Goal: Task Accomplishment & Management: Complete application form

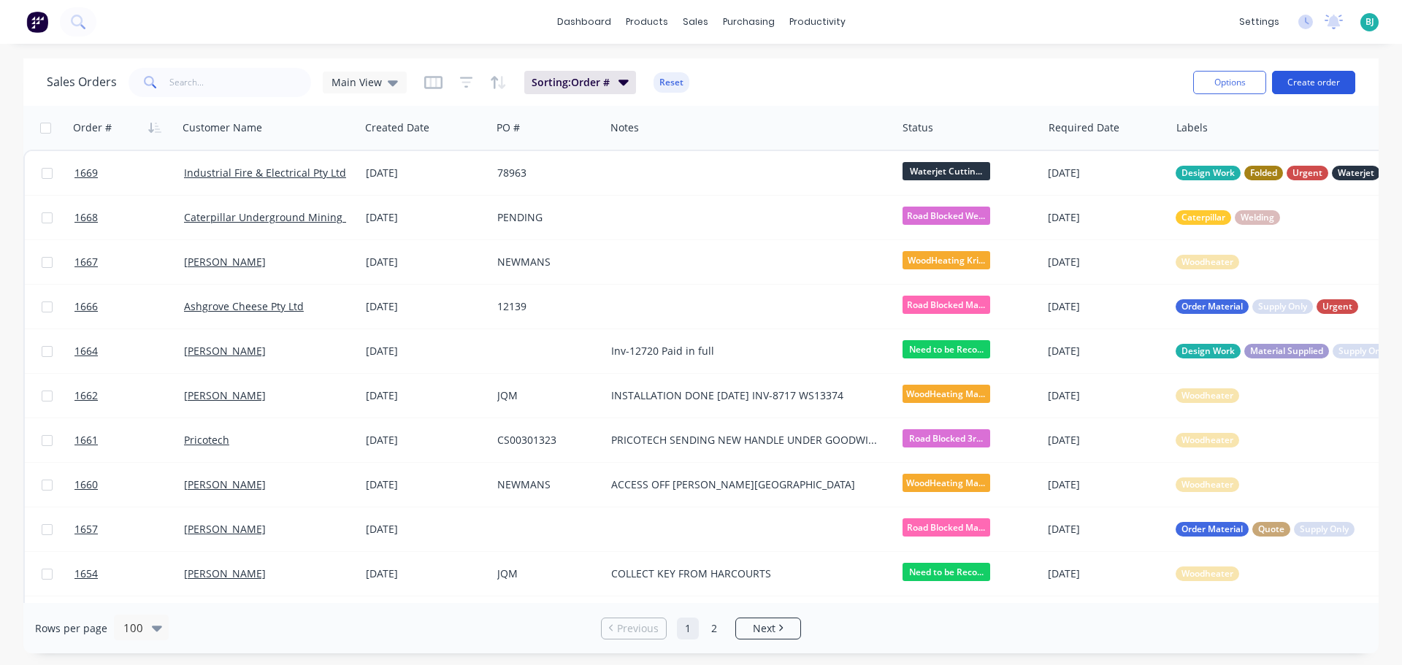
click at [1315, 77] on button "Create order" at bounding box center [1313, 82] width 83 height 23
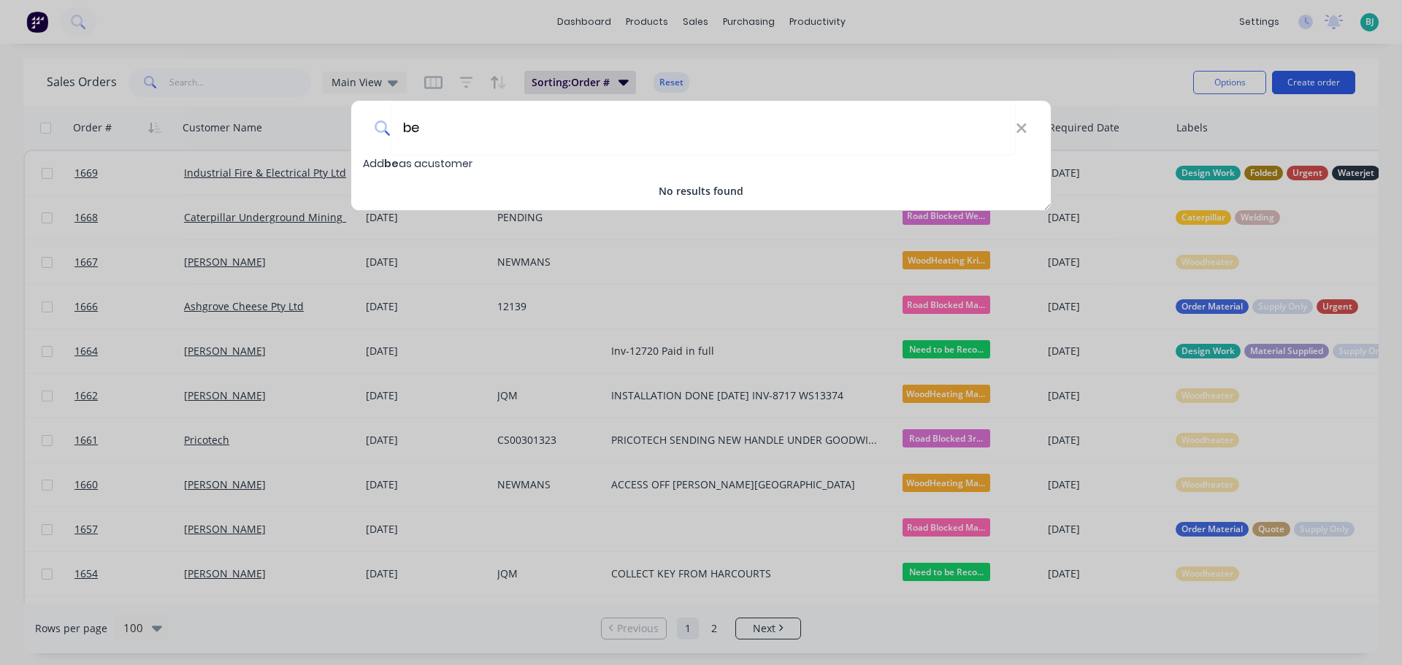
type input "b"
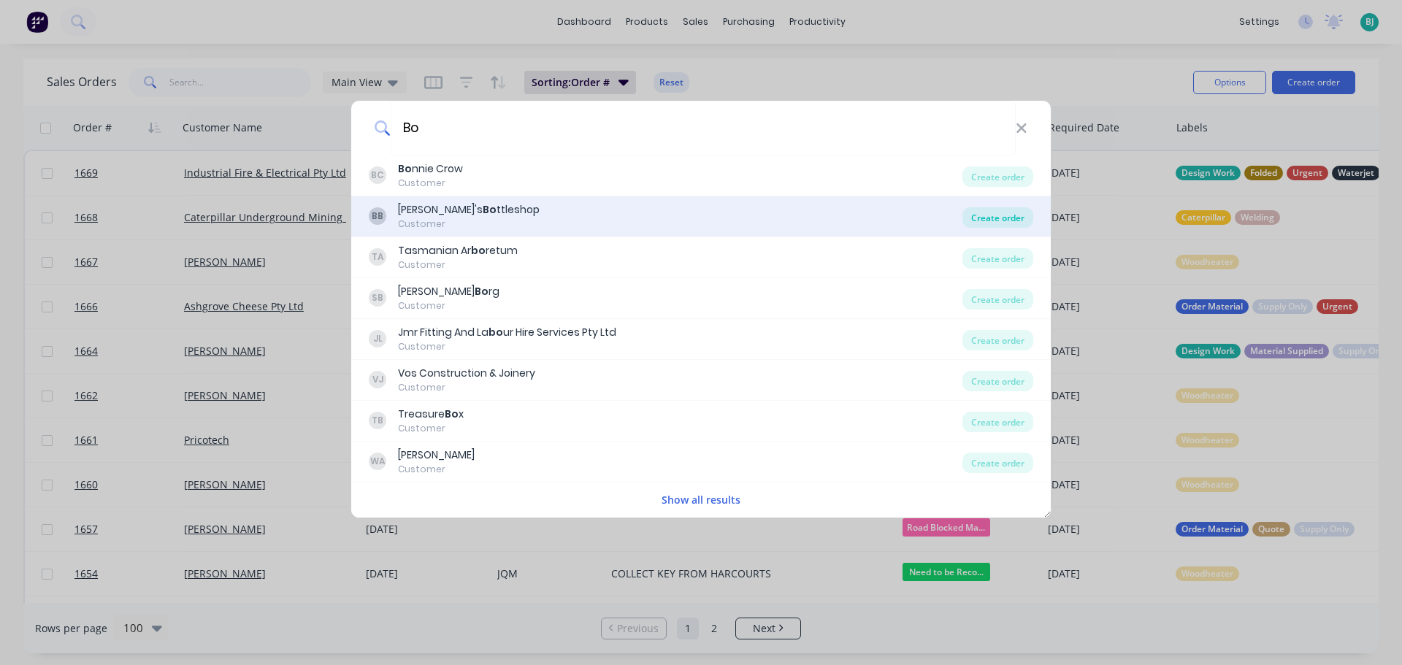
type input "Bo"
click at [995, 212] on div "Create order" at bounding box center [997, 217] width 71 height 20
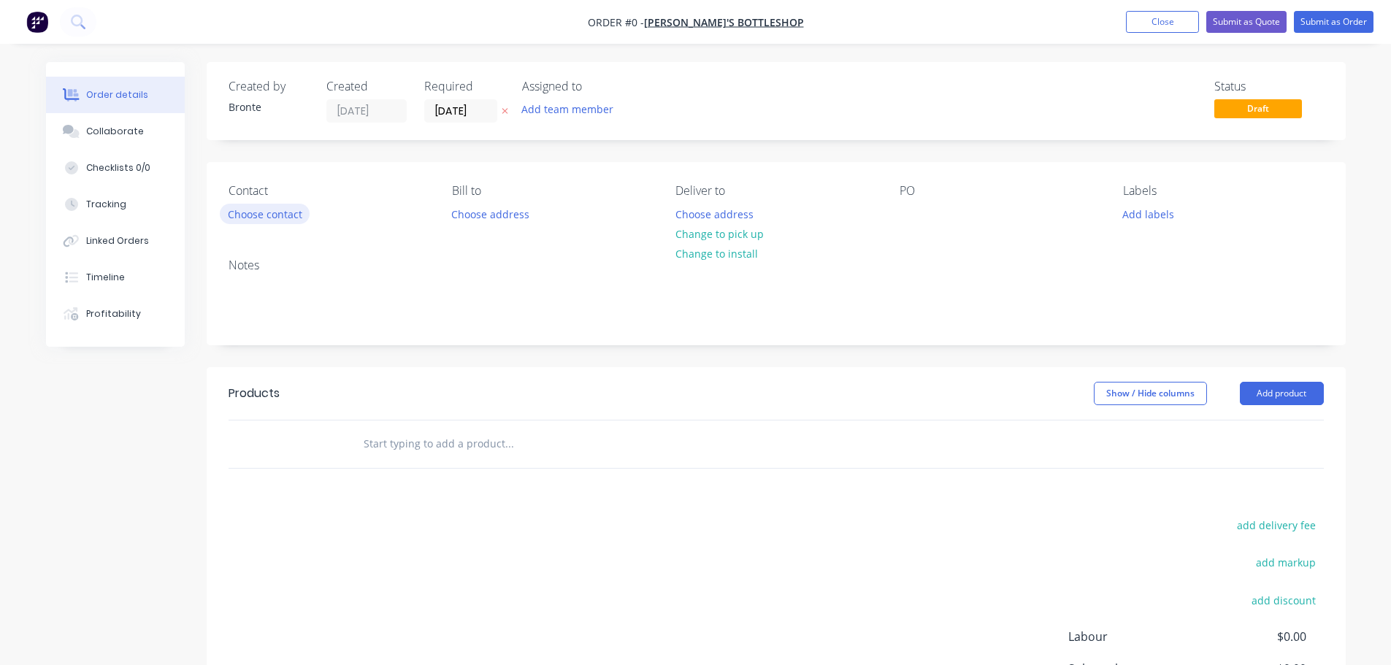
click at [288, 210] on button "Choose contact" at bounding box center [265, 214] width 90 height 20
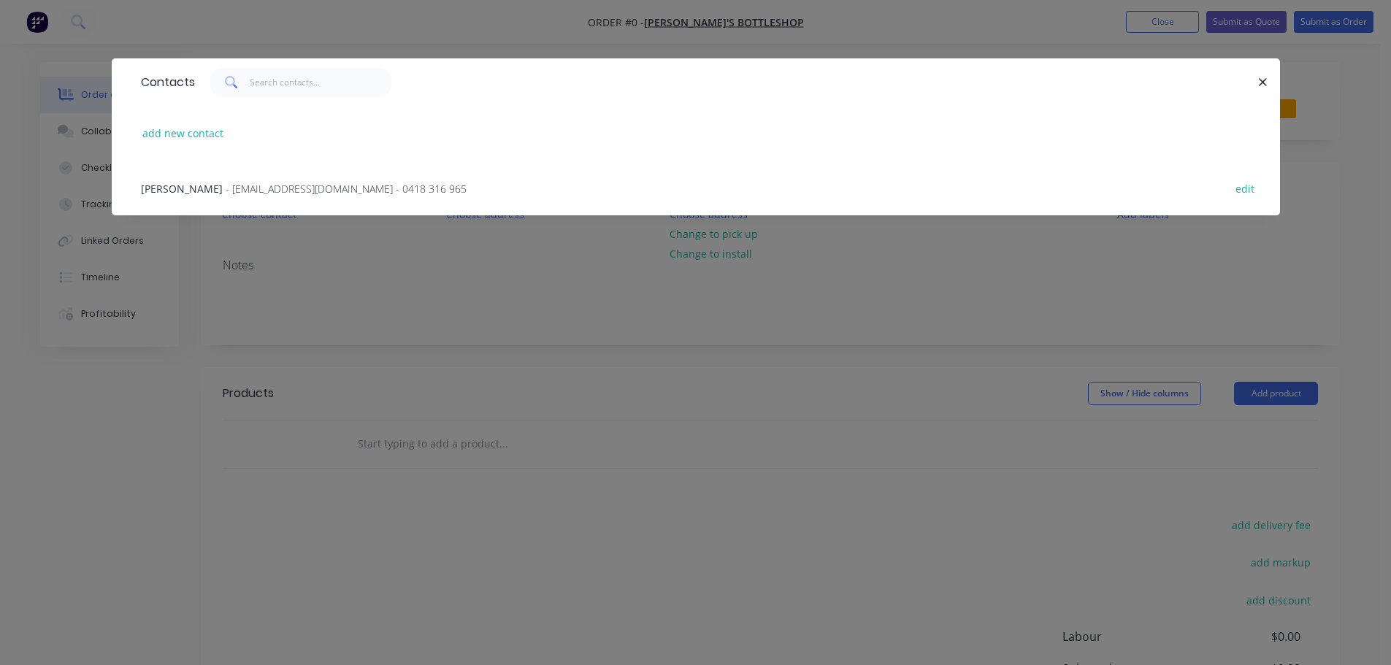
click at [277, 192] on span "- [EMAIL_ADDRESS][DOMAIN_NAME] - 0418 316 965" at bounding box center [346, 189] width 241 height 14
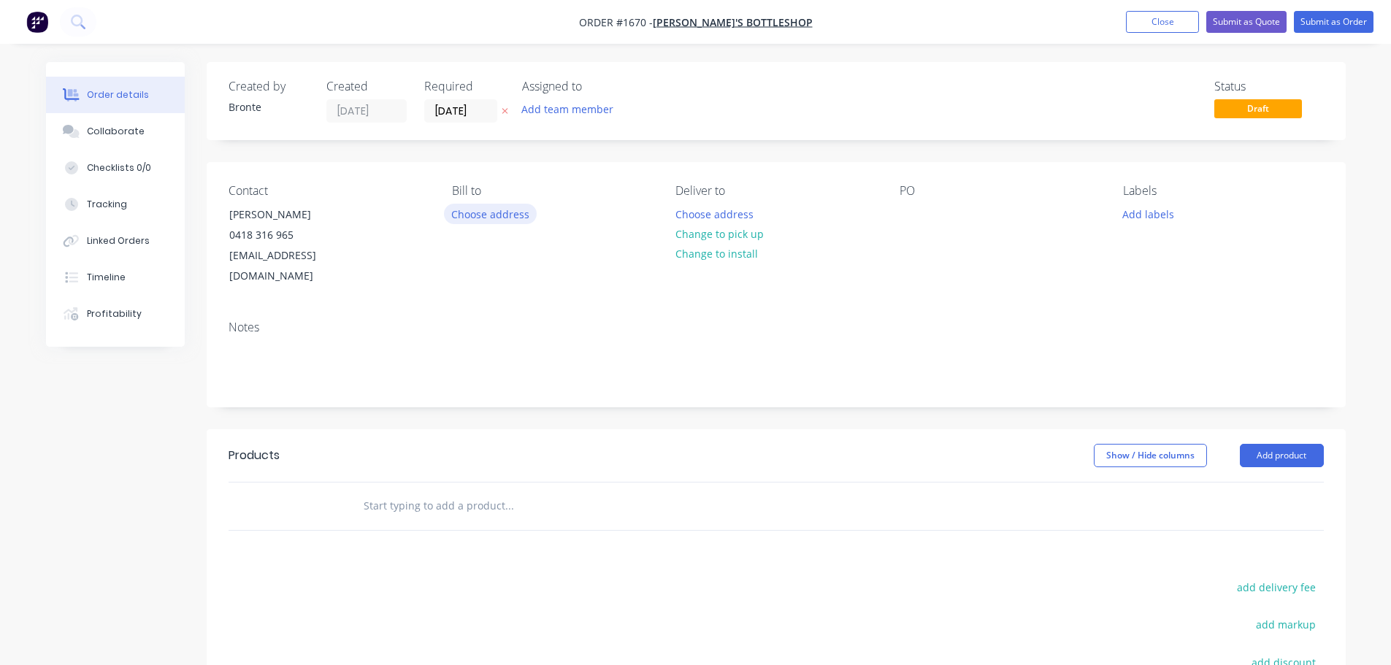
click at [506, 218] on button "Choose address" at bounding box center [490, 214] width 93 height 20
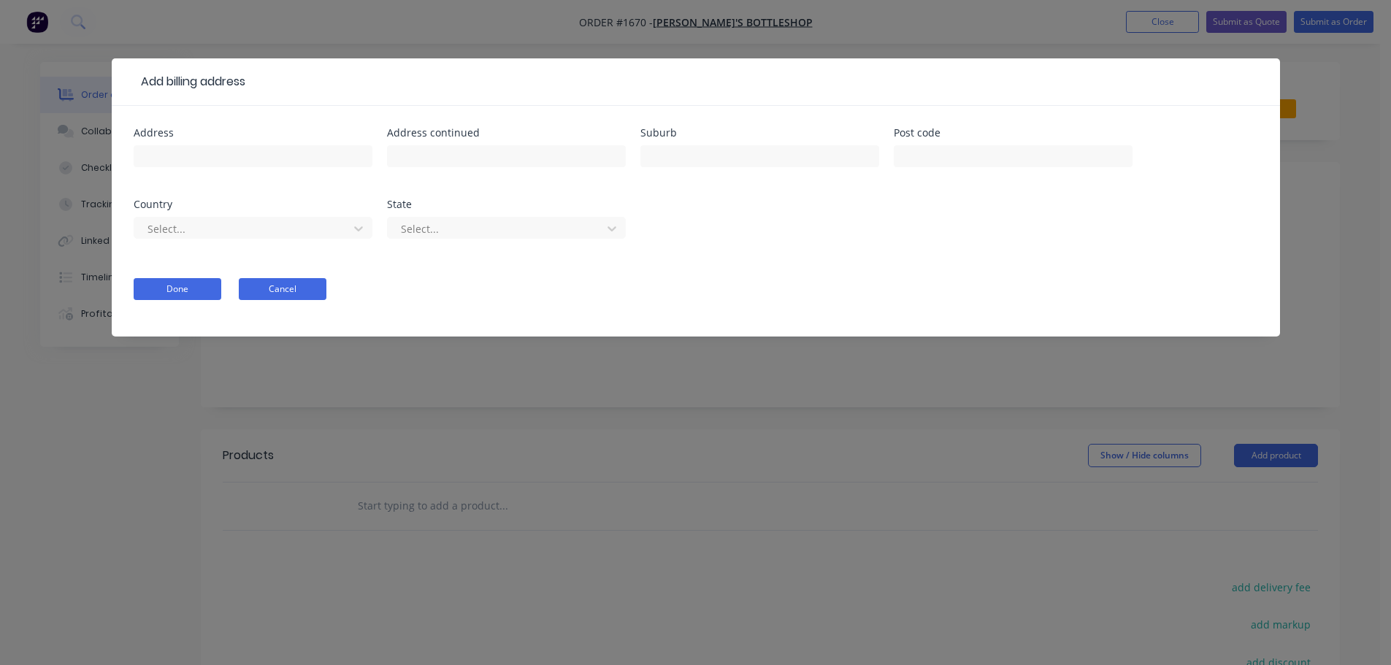
click at [295, 280] on button "Cancel" at bounding box center [283, 289] width 88 height 22
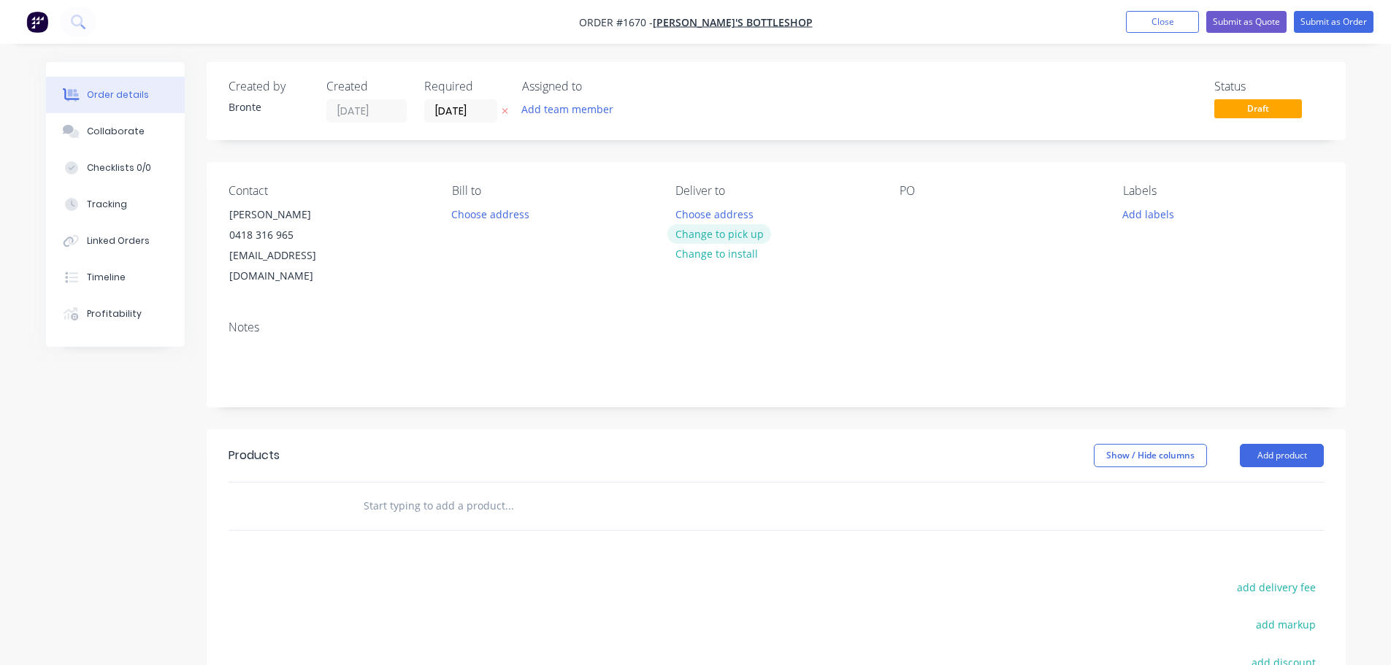
click at [742, 237] on button "Change to pick up" at bounding box center [719, 234] width 104 height 20
click at [489, 115] on input "[DATE]" at bounding box center [461, 111] width 72 height 22
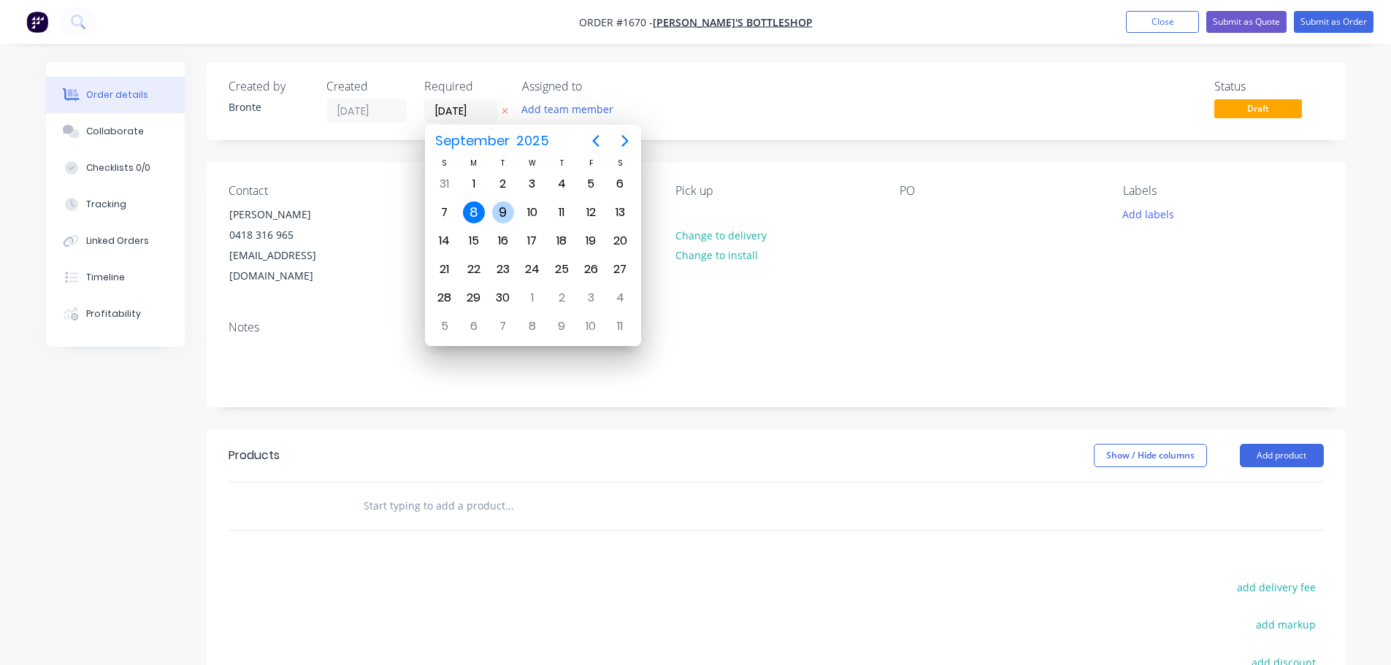
click at [502, 215] on div "9" at bounding box center [503, 213] width 22 height 22
type input "[DATE]"
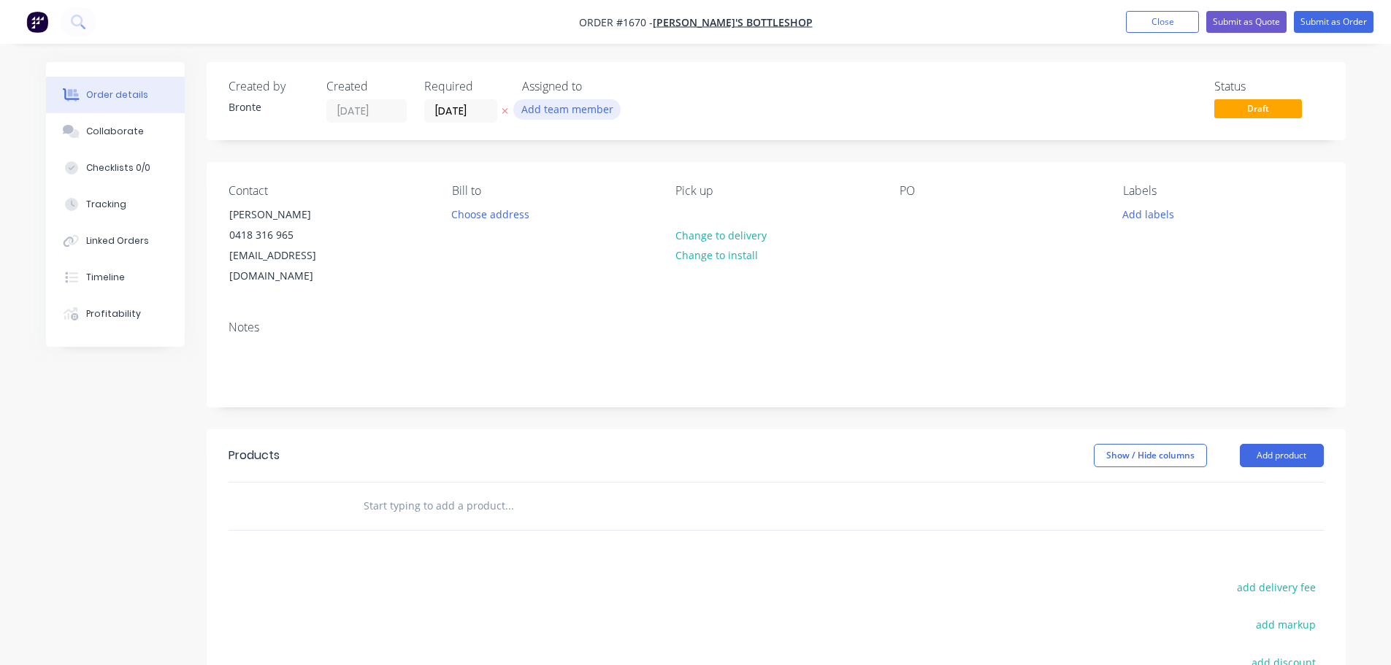
click at [572, 107] on button "Add team member" at bounding box center [566, 109] width 107 height 20
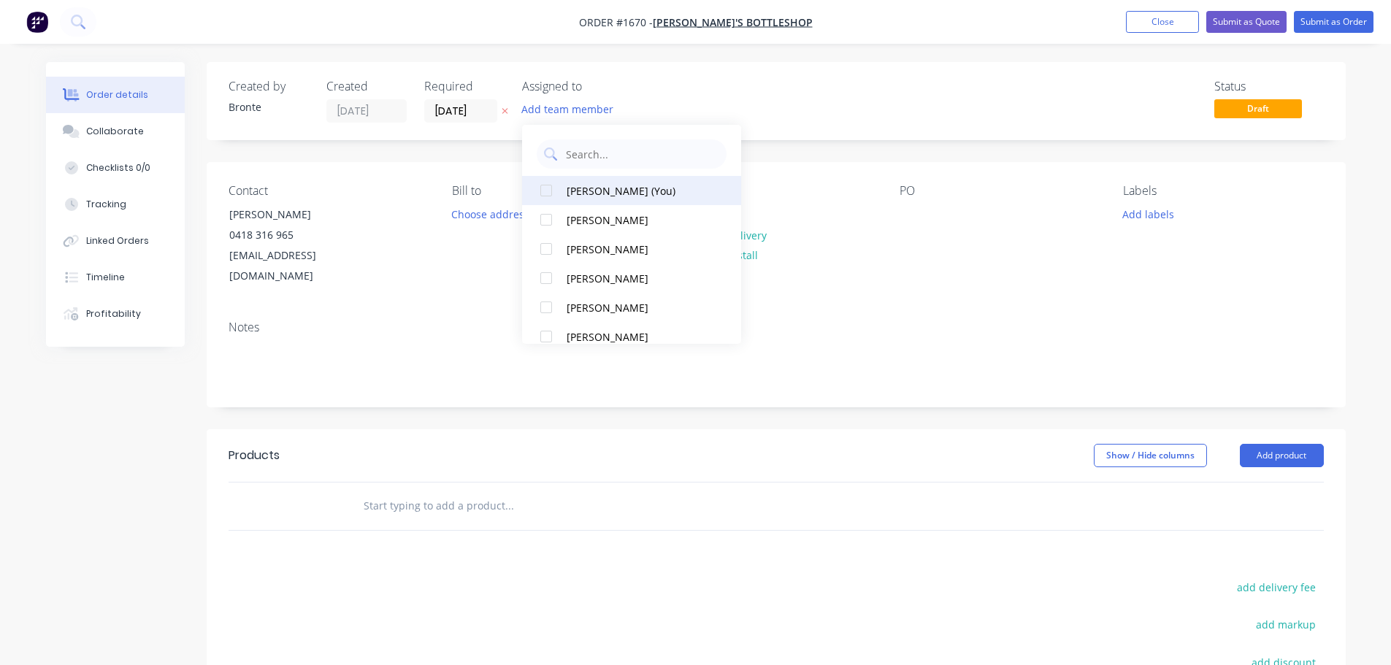
click at [545, 188] on div at bounding box center [546, 190] width 29 height 29
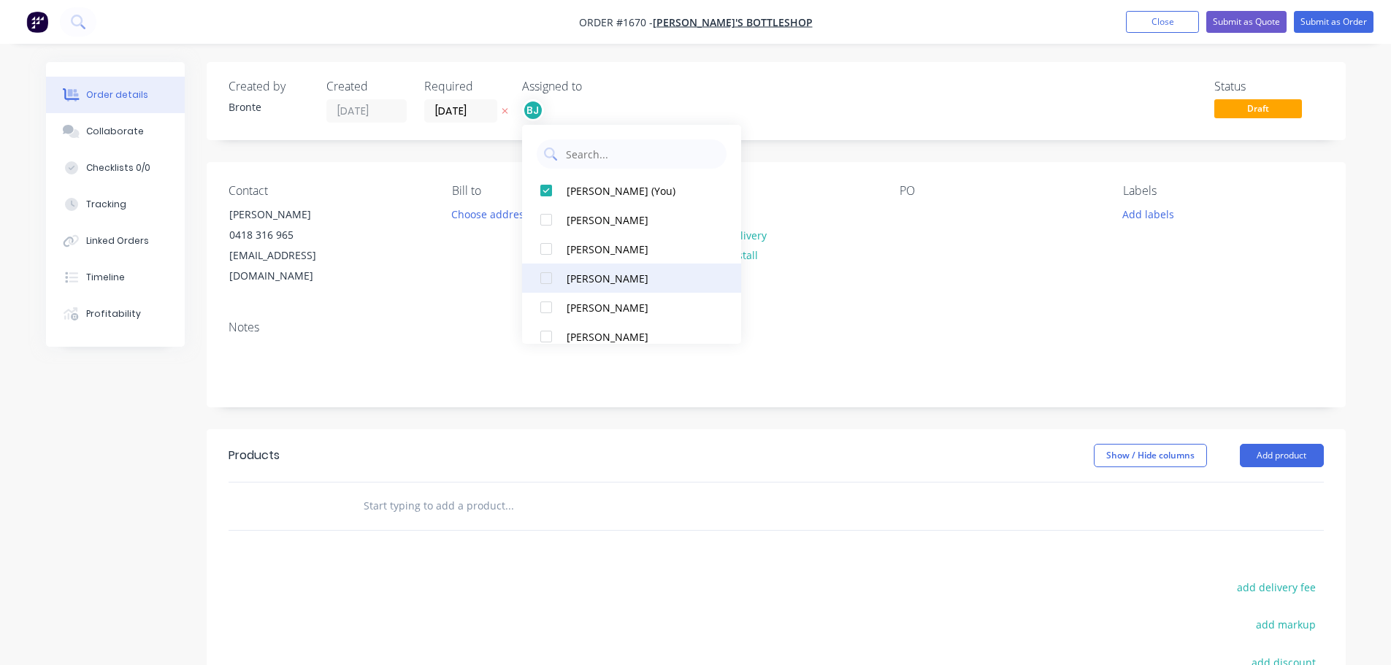
click at [548, 280] on div at bounding box center [546, 278] width 29 height 29
click at [842, 99] on div "Status Draft" at bounding box center [996, 101] width 656 height 43
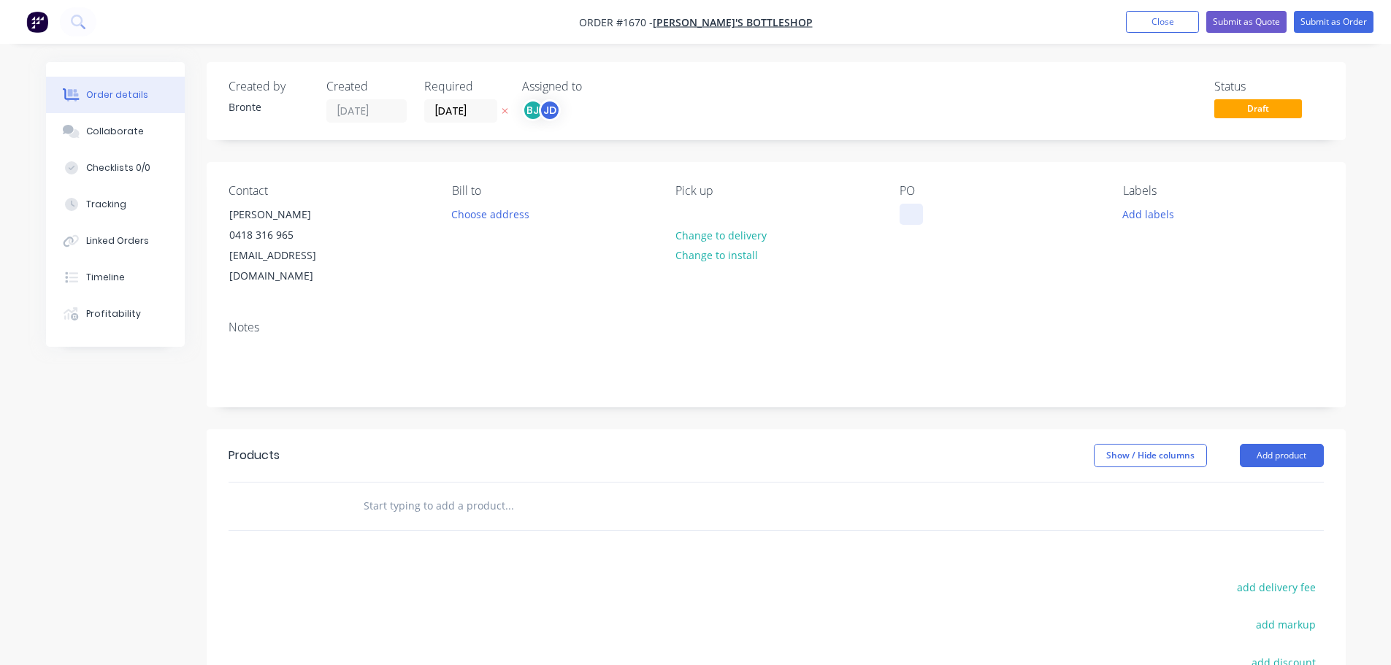
click at [915, 215] on div at bounding box center [911, 214] width 23 height 21
click at [1031, 180] on div "Contact [PERSON_NAME] [PHONE_NUMBER] [EMAIL_ADDRESS][DOMAIN_NAME] [PERSON_NAME]…" at bounding box center [776, 235] width 1139 height 147
click at [1143, 215] on button "Add labels" at bounding box center [1148, 214] width 67 height 20
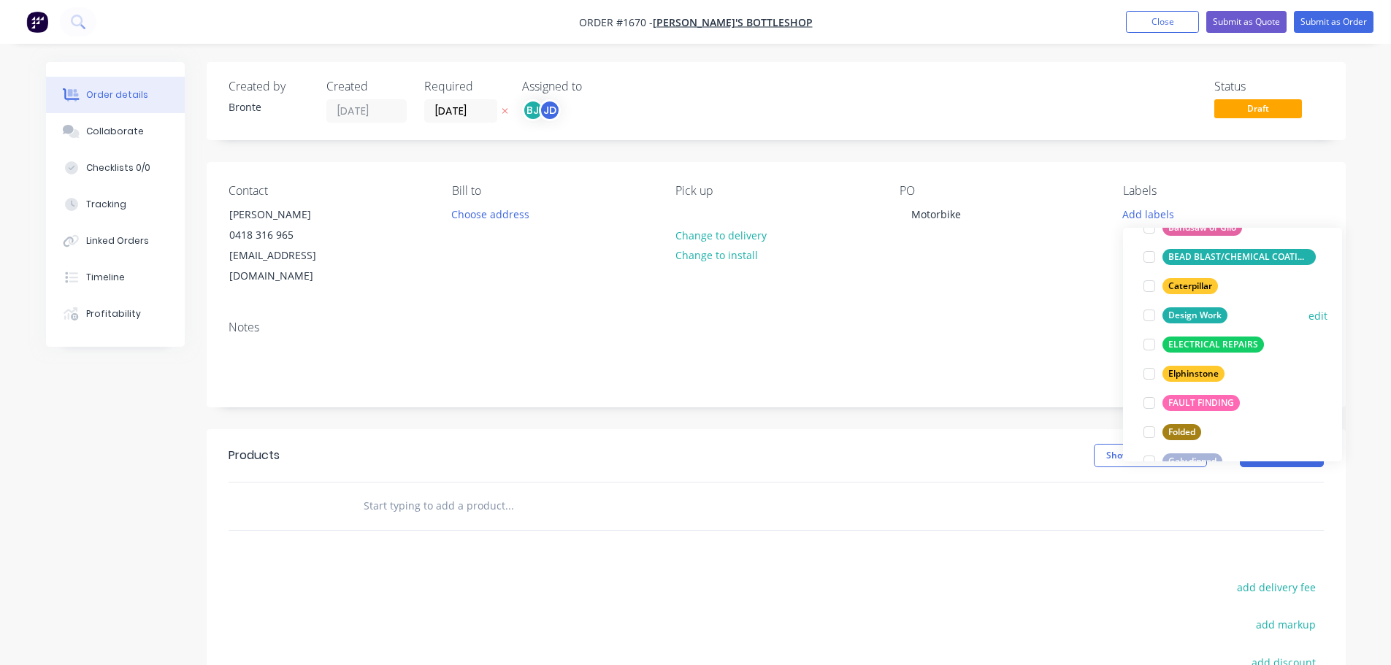
click at [1146, 315] on div at bounding box center [1149, 315] width 29 height 29
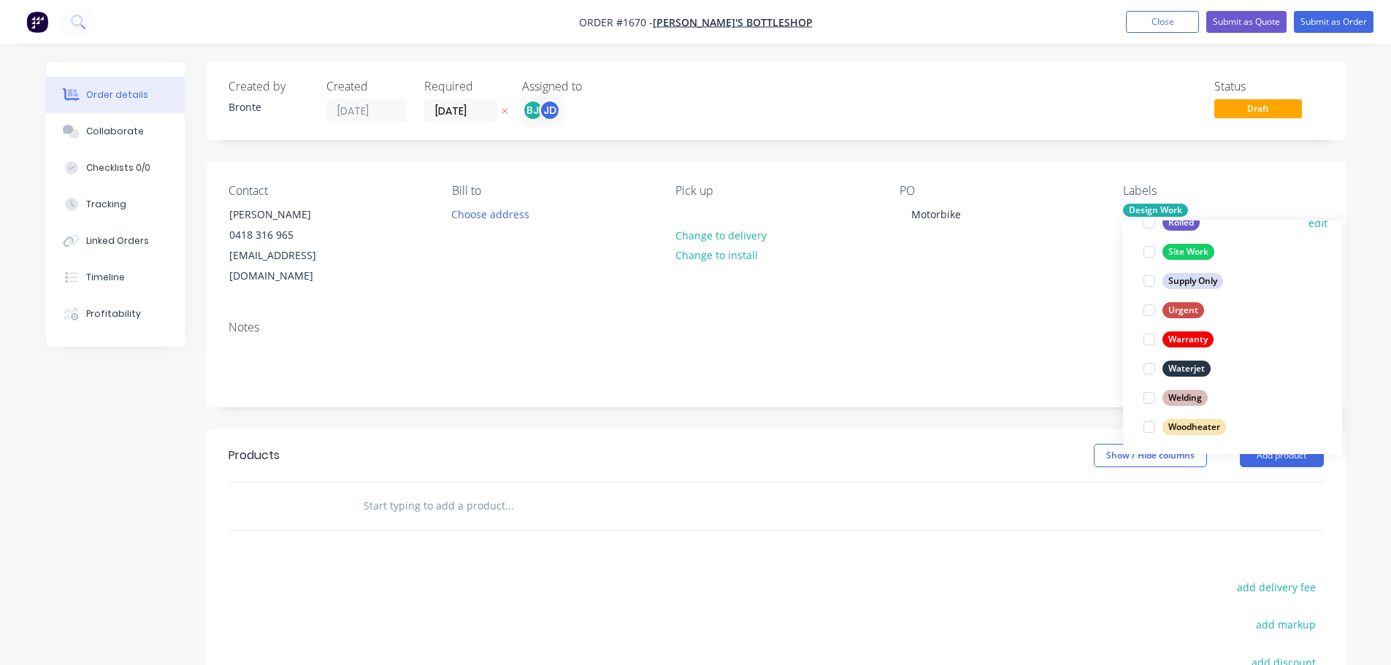
scroll to position [701, 0]
click at [1149, 363] on div at bounding box center [1149, 366] width 29 height 29
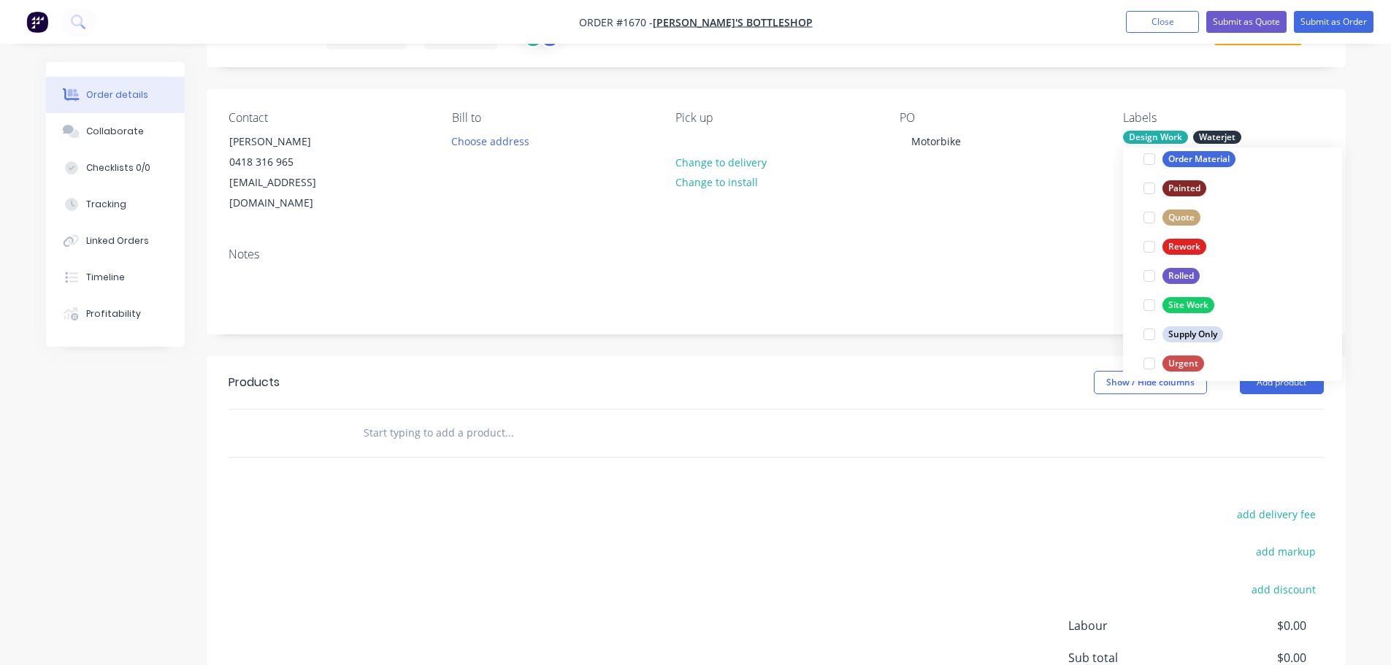
scroll to position [555, 0]
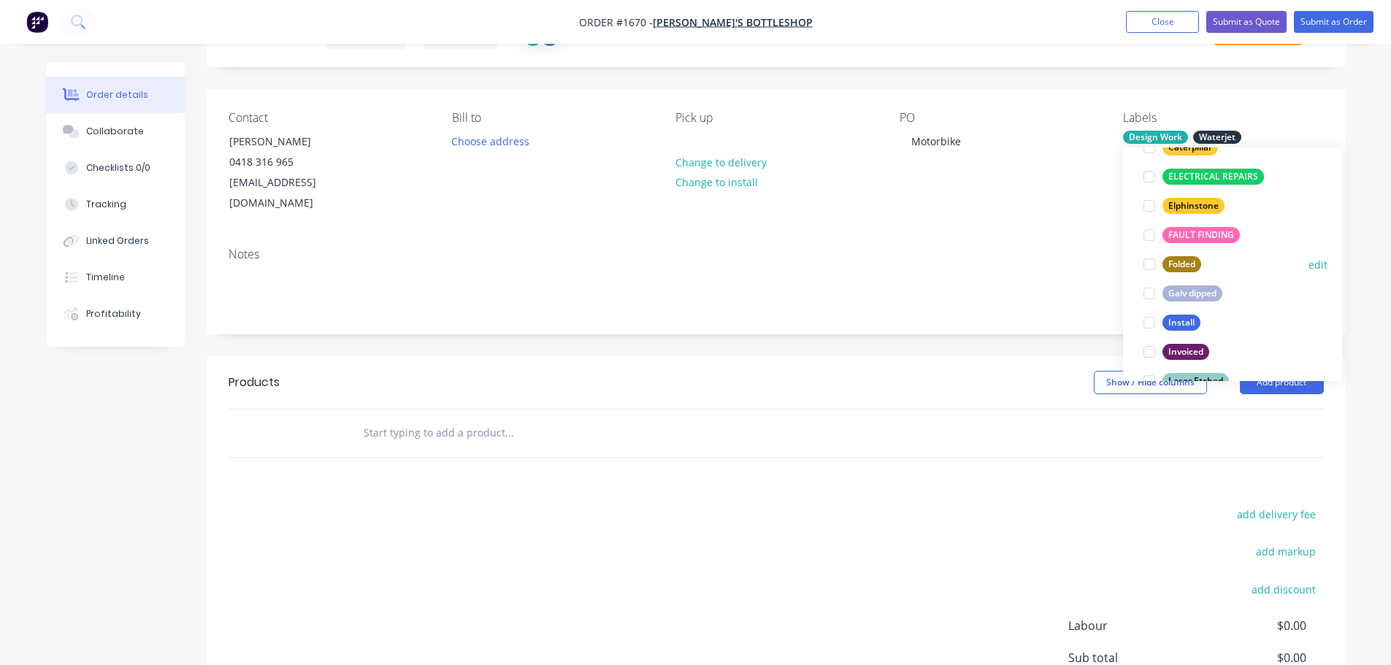
click at [1149, 267] on div at bounding box center [1149, 264] width 29 height 29
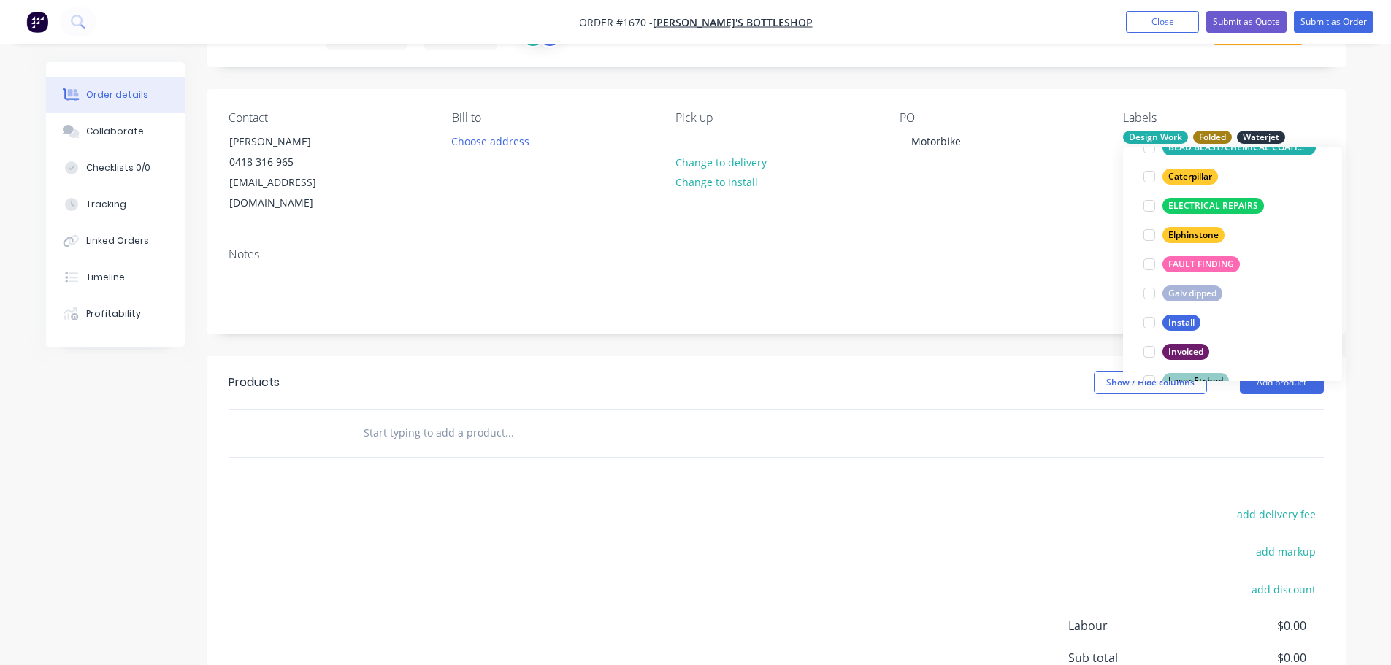
scroll to position [29, 0]
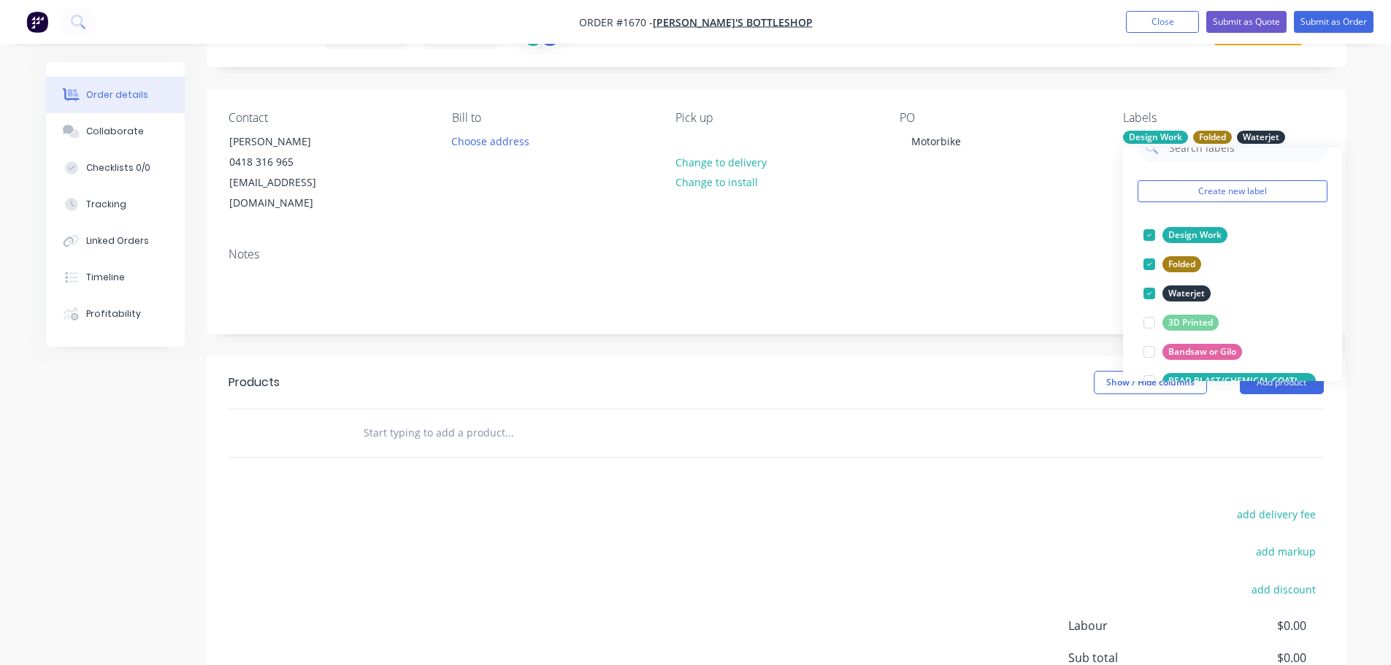
click at [1038, 371] on div "Show / Hide columns Add product" at bounding box center [892, 382] width 862 height 23
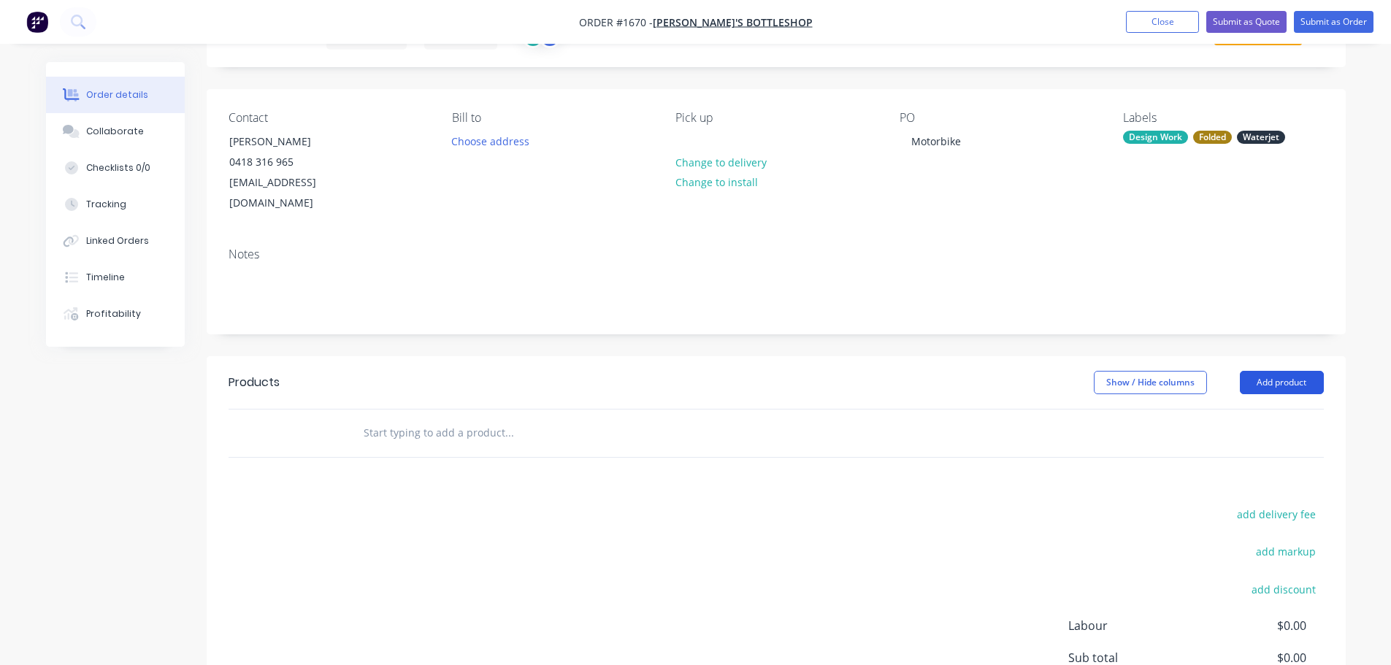
click at [1304, 371] on button "Add product" at bounding box center [1282, 382] width 84 height 23
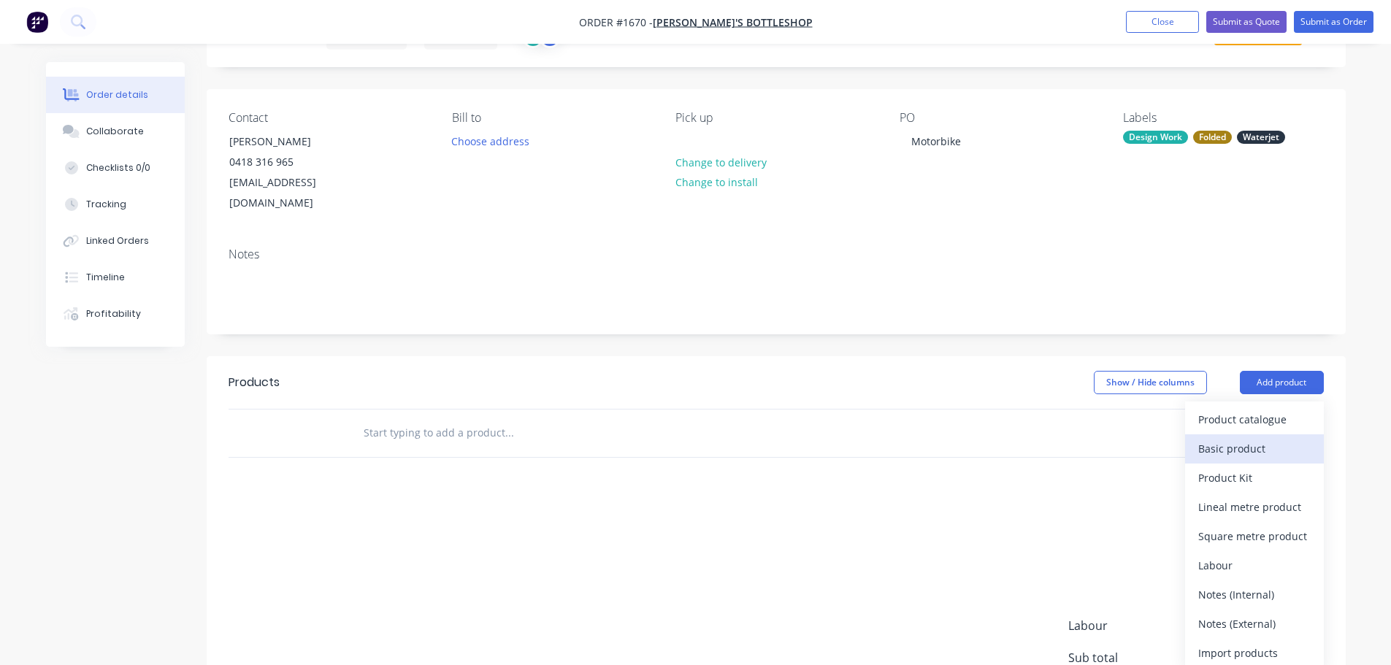
click at [1256, 438] on div "Basic product" at bounding box center [1254, 448] width 112 height 21
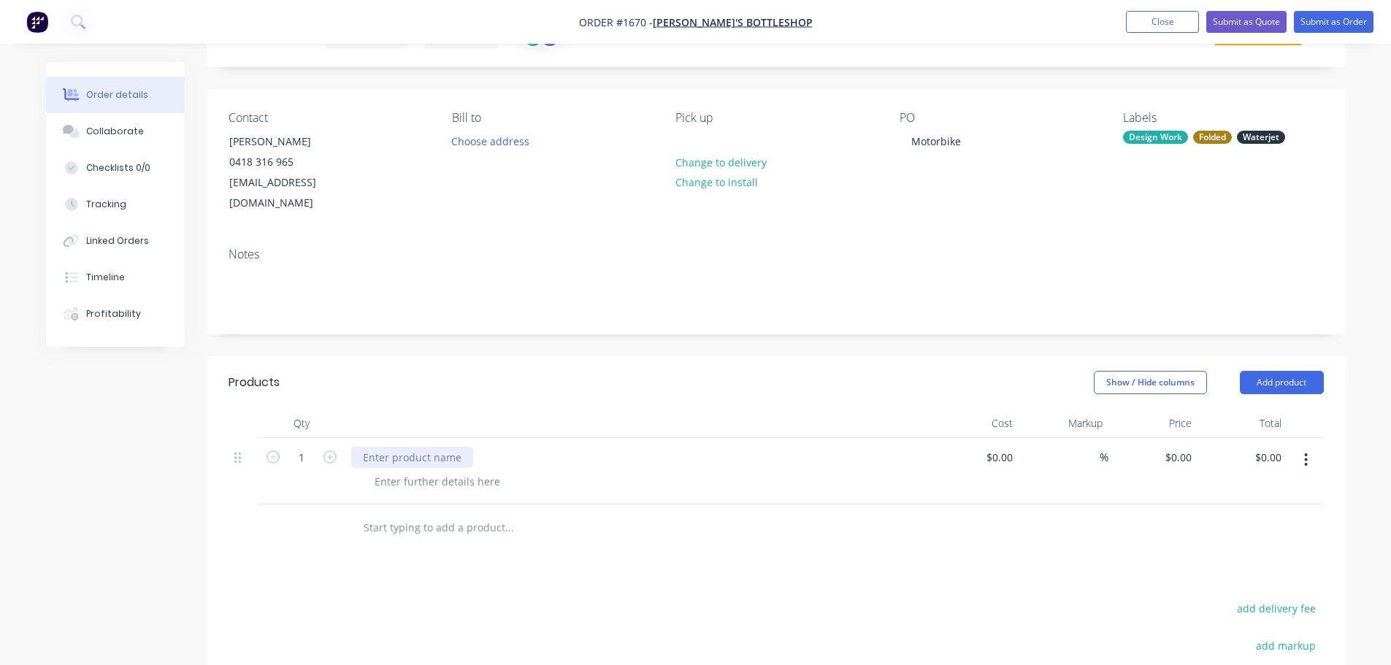
click at [416, 447] on div at bounding box center [412, 457] width 122 height 21
click at [425, 471] on div at bounding box center [437, 481] width 149 height 21
click at [460, 447] on div "Bash Plate for MotorBike" at bounding box center [423, 457] width 144 height 21
click at [464, 471] on div at bounding box center [437, 481] width 149 height 21
click at [467, 471] on div at bounding box center [437, 481] width 149 height 21
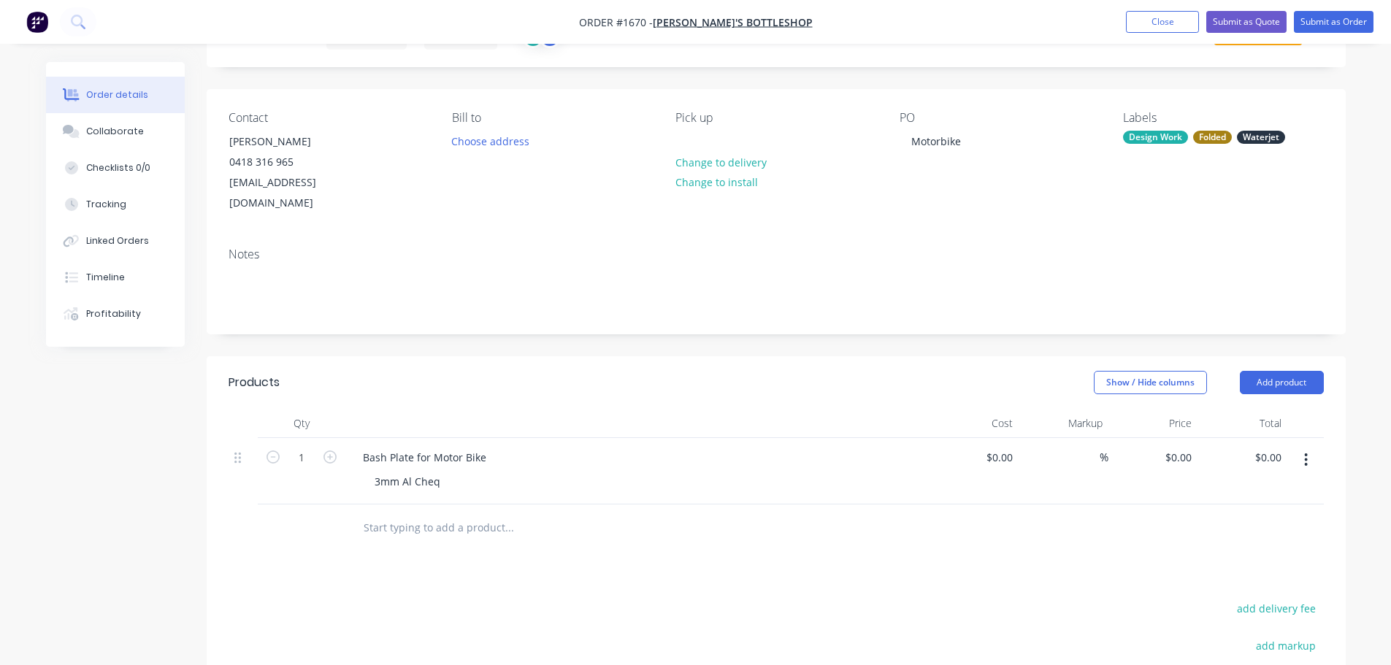
click at [526, 371] on div "Show / Hide columns Add product" at bounding box center [892, 382] width 862 height 23
click at [440, 471] on div "3mm Al Cheq" at bounding box center [407, 481] width 89 height 21
click at [567, 384] on header "Products Show / Hide columns Add product" at bounding box center [776, 382] width 1139 height 53
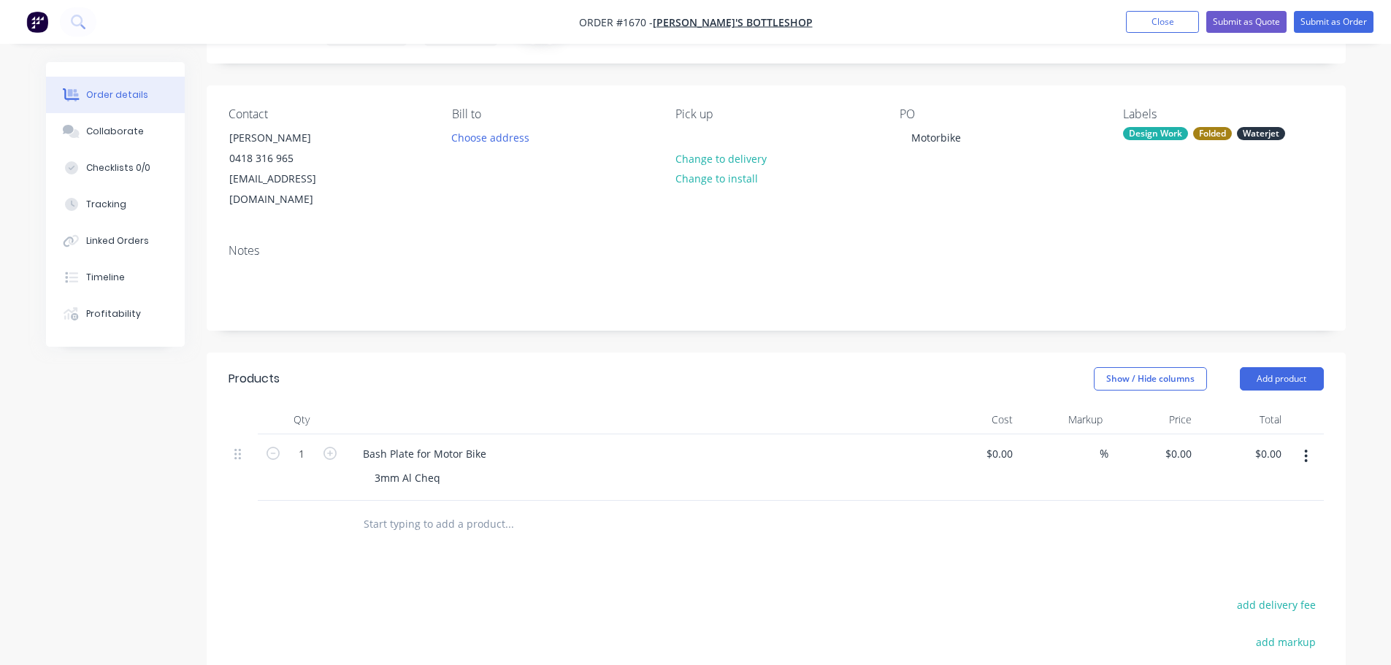
scroll to position [0, 0]
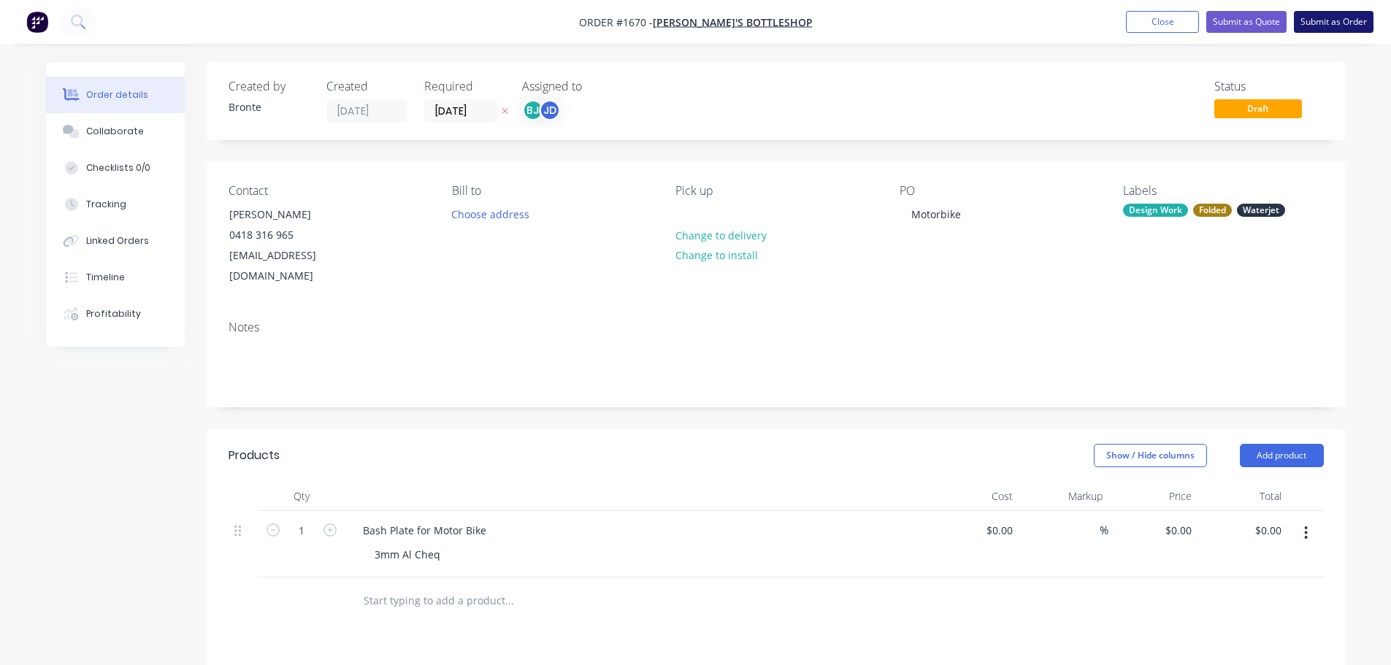
click at [1337, 20] on button "Submit as Order" at bounding box center [1334, 22] width 80 height 22
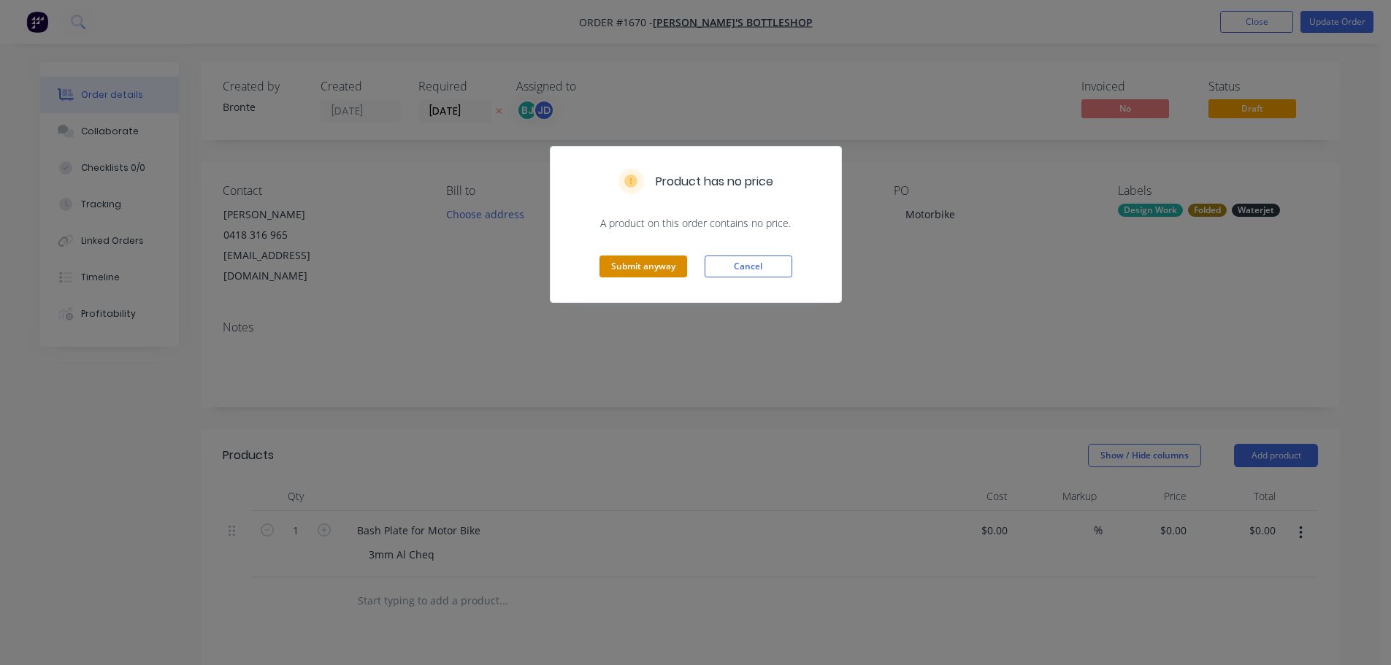
click at [632, 267] on button "Submit anyway" at bounding box center [643, 267] width 88 height 22
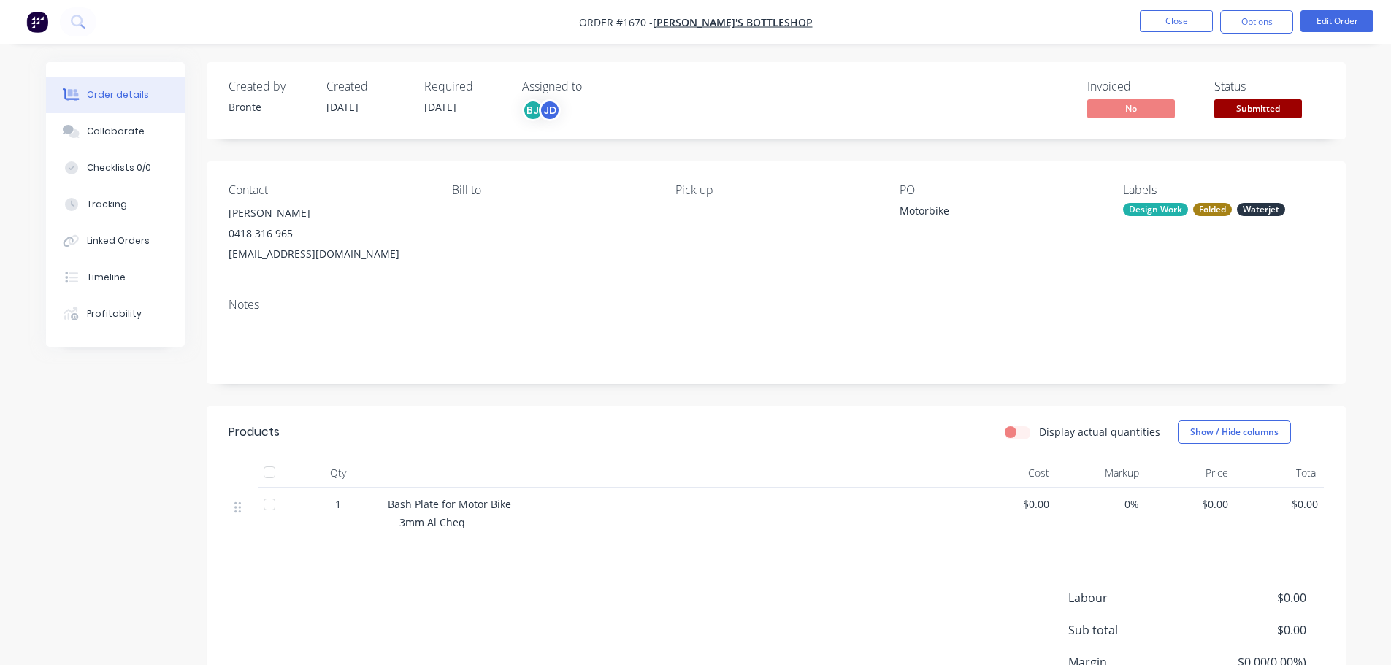
click at [1259, 103] on span "Submitted" at bounding box center [1258, 108] width 88 height 18
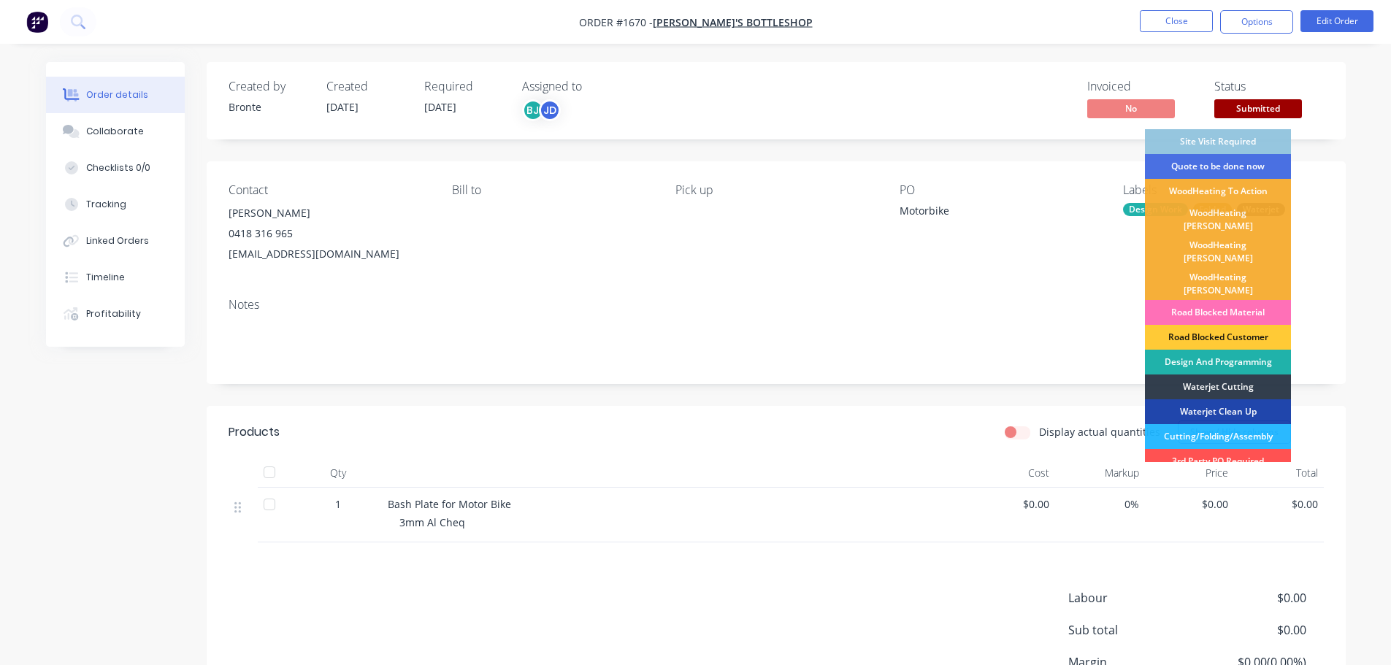
click at [1249, 350] on div "Design And Programming" at bounding box center [1218, 362] width 146 height 25
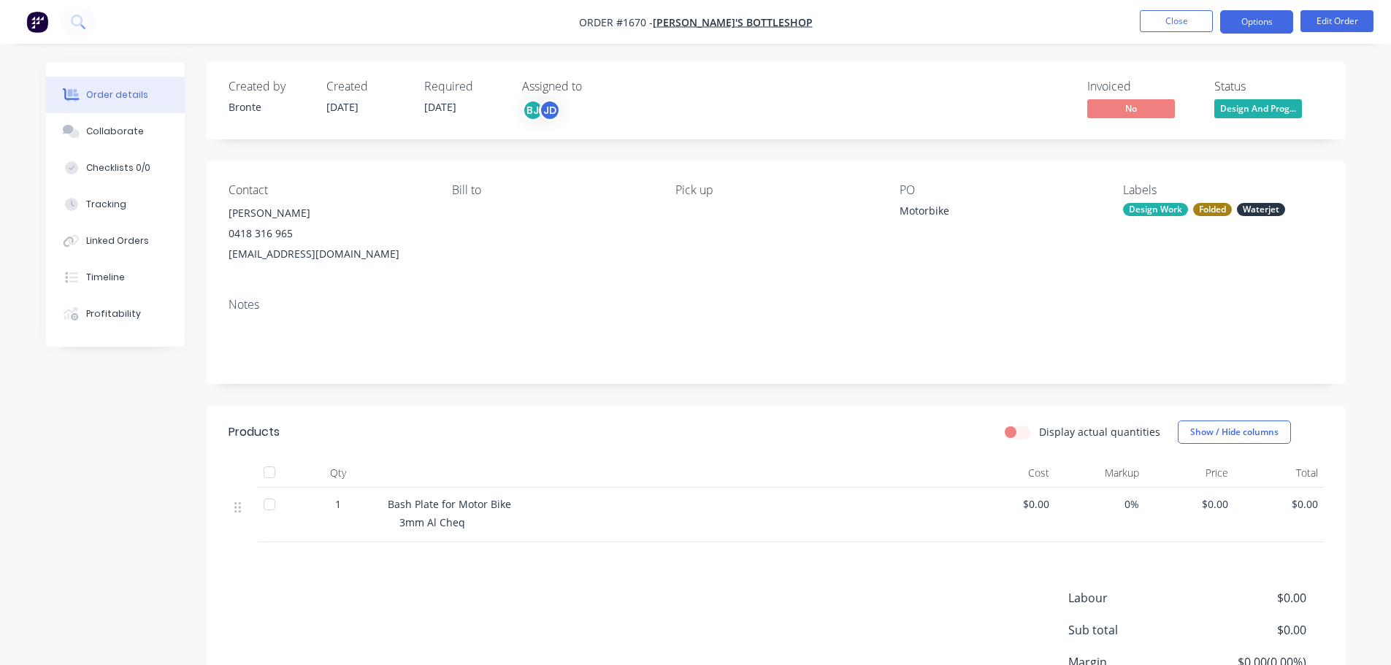
click at [1252, 23] on button "Options" at bounding box center [1256, 21] width 73 height 23
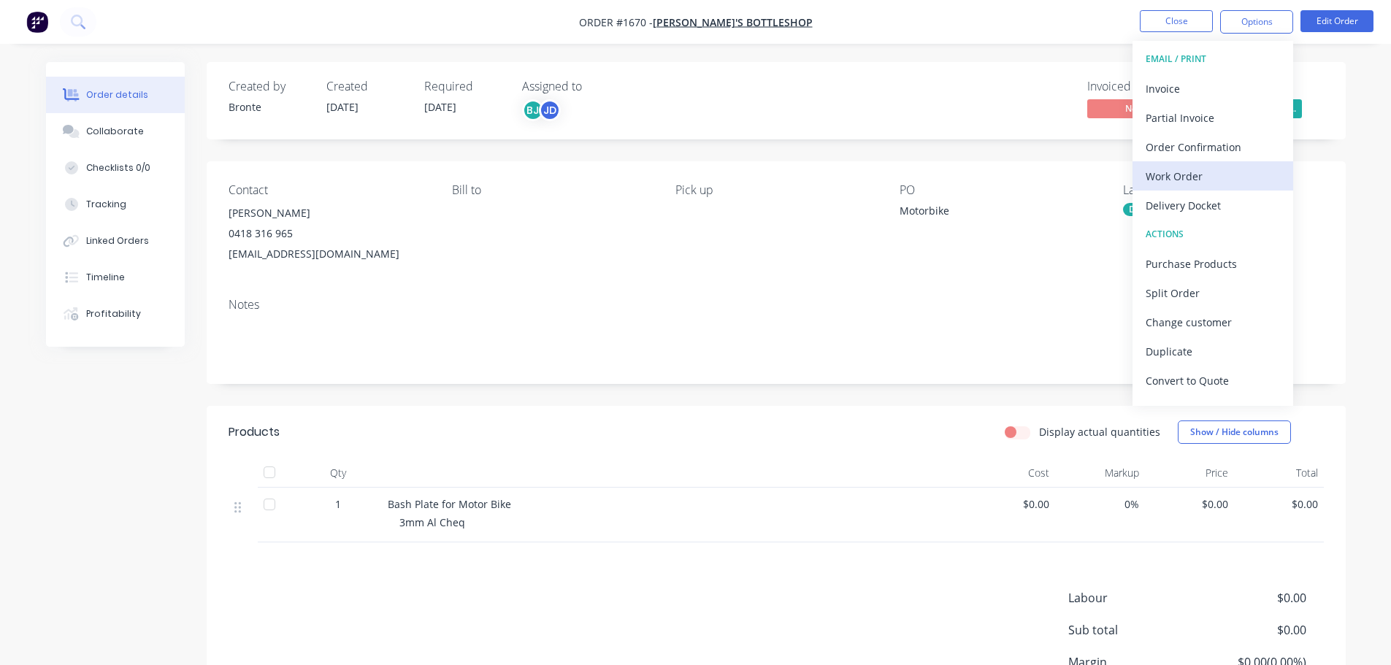
click at [1185, 181] on div "Work Order" at bounding box center [1213, 176] width 134 height 21
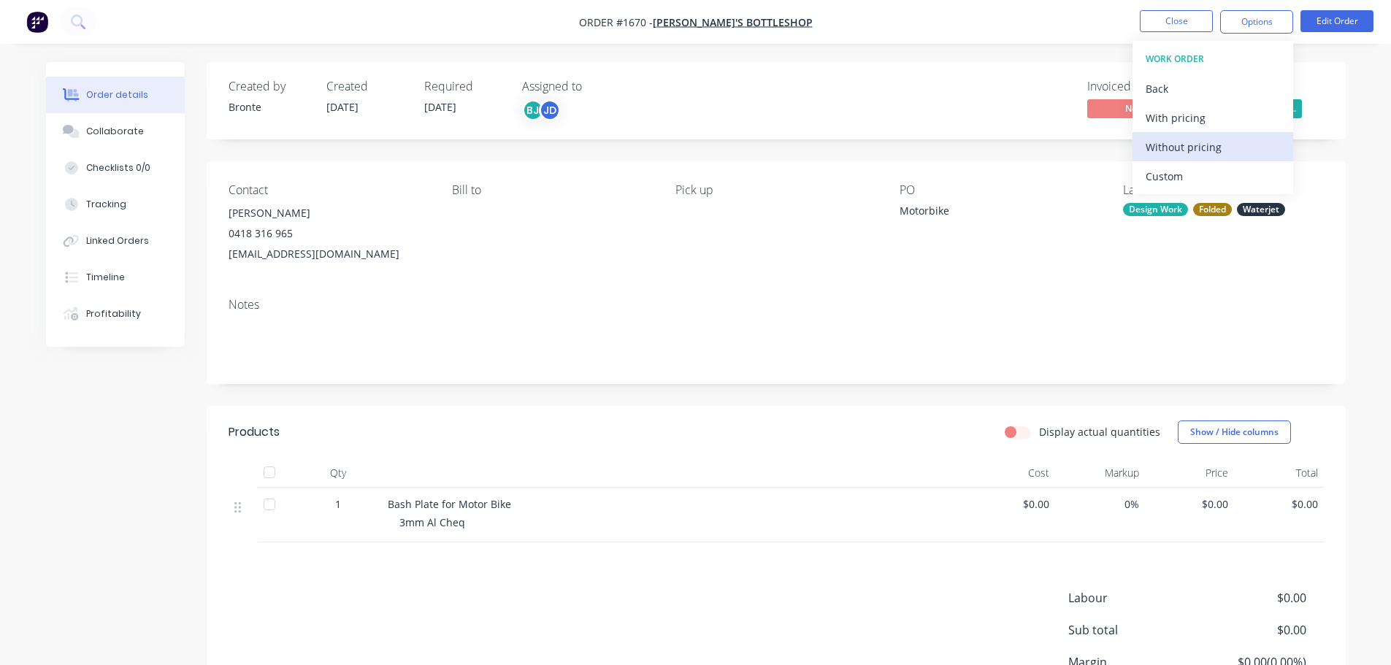
click at [1199, 154] on div "Without pricing" at bounding box center [1213, 147] width 134 height 21
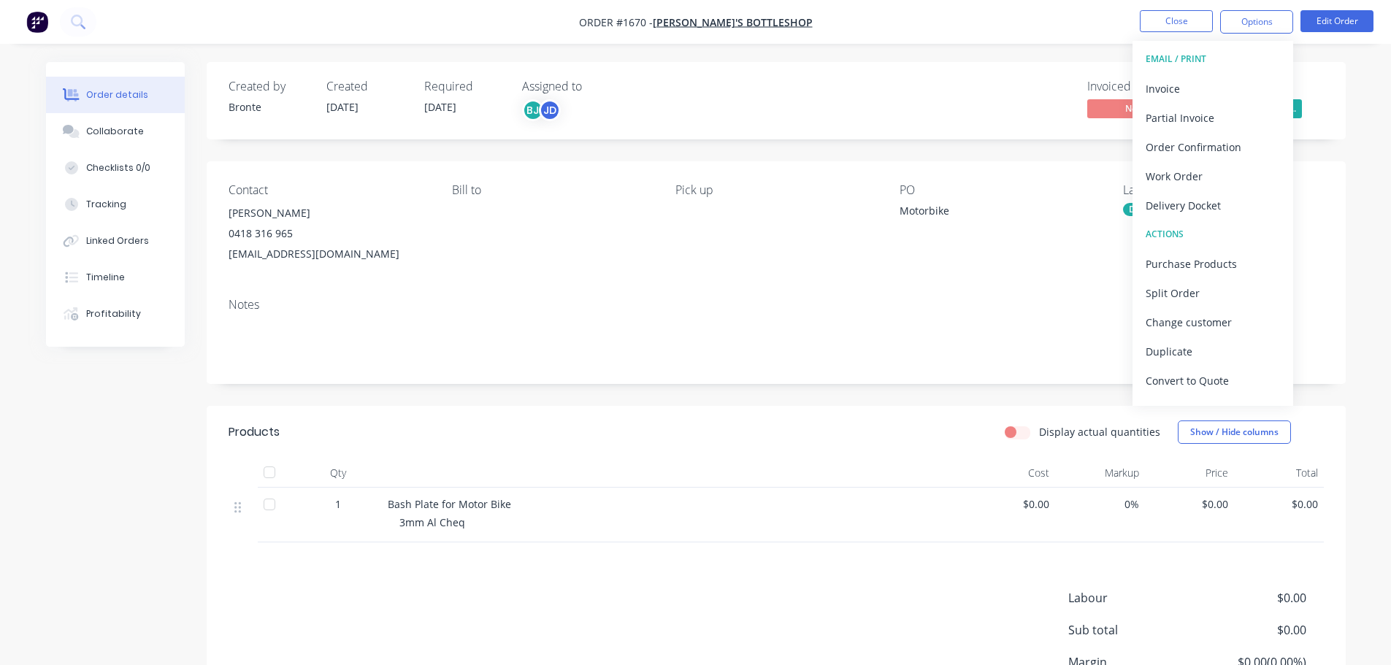
click at [939, 50] on div "Order details Collaborate Checklists 0/0 Tracking Linked Orders Timeline Profit…" at bounding box center [695, 401] width 1391 height 802
